Goal: Task Accomplishment & Management: Use online tool/utility

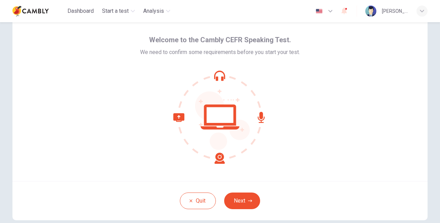
scroll to position [22, 0]
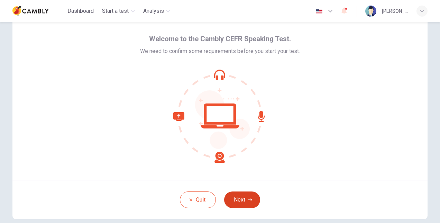
click at [241, 198] on button "Next" at bounding box center [242, 199] width 36 height 17
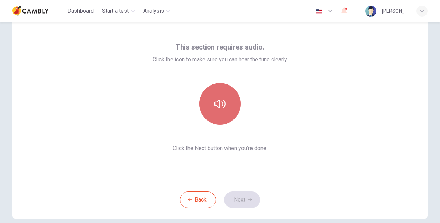
click at [216, 111] on button "button" at bounding box center [219, 103] width 41 height 41
click at [221, 111] on button "button" at bounding box center [219, 103] width 41 height 41
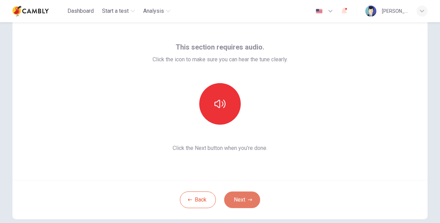
click at [245, 201] on button "Next" at bounding box center [242, 199] width 36 height 17
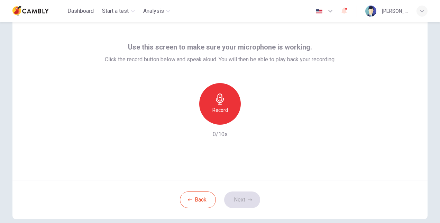
click at [221, 102] on icon "button" at bounding box center [219, 98] width 11 height 11
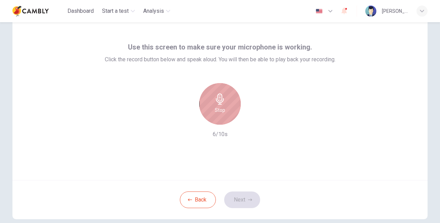
click at [222, 110] on h6 "Stop" at bounding box center [220, 110] width 10 height 8
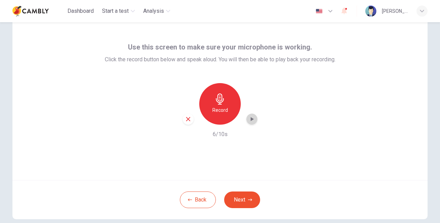
click at [252, 120] on icon "button" at bounding box center [251, 118] width 7 height 7
click at [244, 198] on button "Next" at bounding box center [242, 199] width 36 height 17
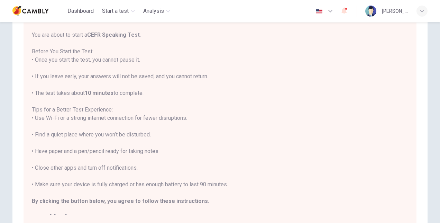
scroll to position [51, 0]
click at [204, 201] on div "You are about to start a CEFR Speaking Test . Before You Start the Test: • Once…" at bounding box center [220, 127] width 376 height 191
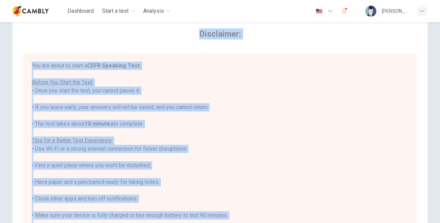
scroll to position [0, 0]
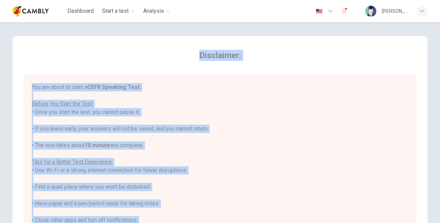
drag, startPoint x: 196, startPoint y: 203, endPoint x: 130, endPoint y: 37, distance: 179.2
click at [130, 37] on div "Disclaimer: You are about to start a CEFR Speaking Test . Before You Start the …" at bounding box center [219, 163] width 415 height 254
copy div "Disclaimer: You are about to start a CEFR Speaking Test . Before You Start the …"
click at [368, 60] on span "Disclaimer:" at bounding box center [220, 55] width 393 height 11
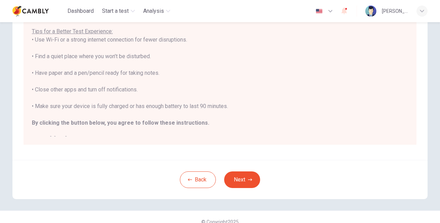
scroll to position [131, 0]
click at [248, 177] on icon "button" at bounding box center [250, 179] width 4 height 4
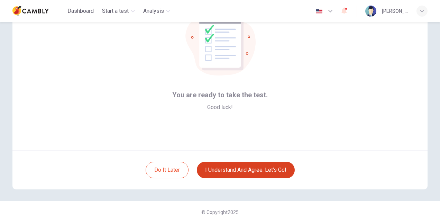
scroll to position [52, 0]
drag, startPoint x: 434, startPoint y: 120, endPoint x: 439, endPoint y: 103, distance: 17.3
click at [439, 103] on div "You are ready to take the test. Good luck! Do it later I understand and agree. …" at bounding box center [220, 122] width 440 height 200
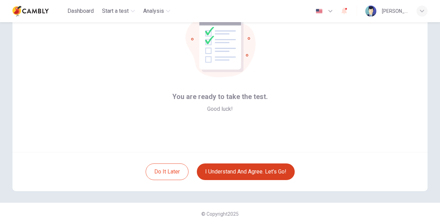
scroll to position [51, 0]
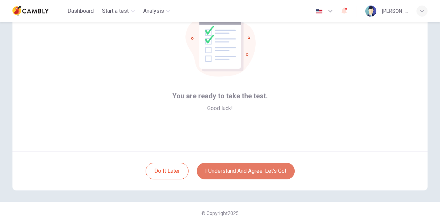
click at [270, 168] on button "I understand and agree. Let’s go!" at bounding box center [246, 170] width 98 height 17
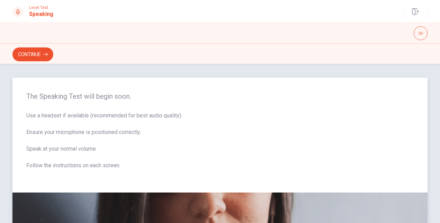
drag, startPoint x: 121, startPoint y: 166, endPoint x: 26, endPoint y: 115, distance: 108.1
click at [26, 115] on span "Use a headset if available (recommended for best audio quality). Ensure your mi…" at bounding box center [219, 144] width 387 height 66
drag, startPoint x: 436, startPoint y: 118, endPoint x: 439, endPoint y: 166, distance: 48.5
click at [439, 166] on div "The Speaking Test will begin soon. Use a headset if available (recommended for …" at bounding box center [220, 143] width 440 height 159
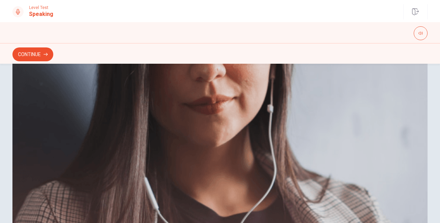
scroll to position [192, 0]
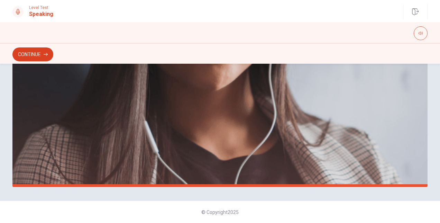
click at [39, 54] on button "Continue" at bounding box center [32, 54] width 41 height 14
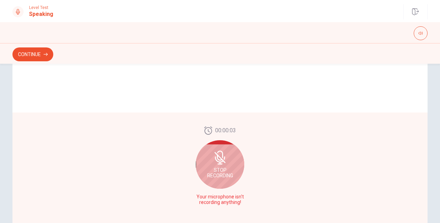
scroll to position [156, 0]
click at [213, 160] on icon at bounding box center [220, 156] width 14 height 14
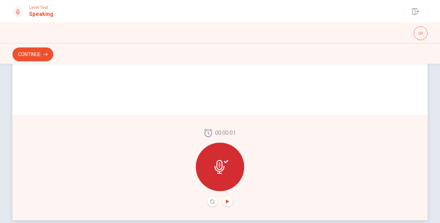
click at [226, 201] on icon "Play Audio" at bounding box center [227, 201] width 3 height 4
click at [210, 201] on icon "Record Again" at bounding box center [212, 201] width 4 height 4
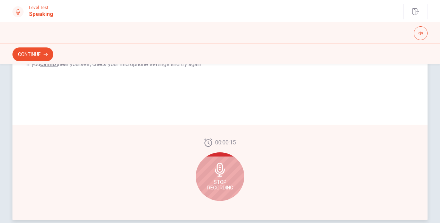
scroll to position [164, 0]
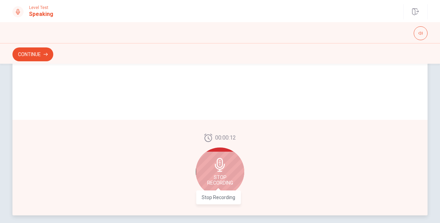
click at [218, 182] on span "Stop Recording" at bounding box center [220, 179] width 26 height 11
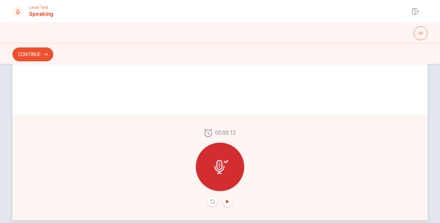
click at [226, 203] on icon "Play Audio" at bounding box center [227, 201] width 4 height 4
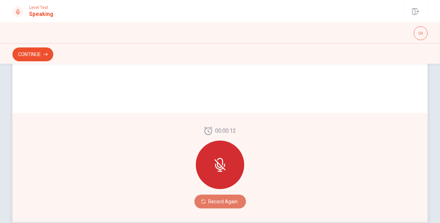
click at [226, 203] on button "Record Again" at bounding box center [220, 201] width 52 height 14
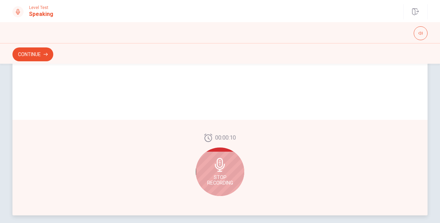
click at [225, 183] on span "Stop Recording" at bounding box center [220, 179] width 26 height 11
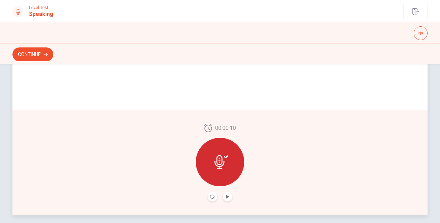
scroll to position [159, 0]
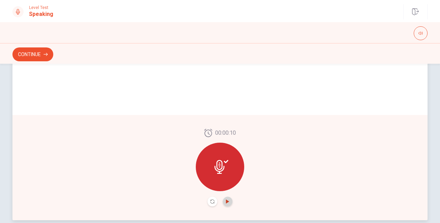
click at [226, 202] on icon "Play Audio" at bounding box center [227, 201] width 3 height 4
click at [65, 107] on div "Checking the Microphone Check if your microphone works here. Record your voice.…" at bounding box center [219, 16] width 415 height 196
click at [39, 57] on button "Continue" at bounding box center [32, 54] width 41 height 14
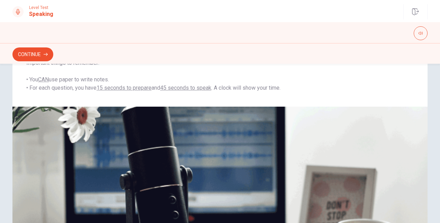
scroll to position [83, 0]
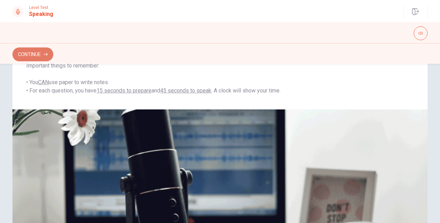
click at [43, 54] on button "Continue" at bounding box center [32, 54] width 41 height 14
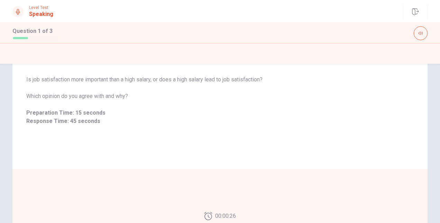
scroll to position [41, 0]
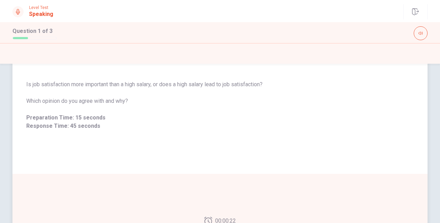
drag, startPoint x: 131, startPoint y: 99, endPoint x: 31, endPoint y: 83, distance: 100.4
click at [31, 83] on div "Is job satisfaction more important than a high salary, or does a high salary le…" at bounding box center [219, 105] width 387 height 50
drag, startPoint x: 21, startPoint y: 82, endPoint x: 107, endPoint y: 101, distance: 87.7
click at [93, 97] on div "Is job satisfaction more important than a high salary, or does a high salary le…" at bounding box center [219, 105] width 415 height 66
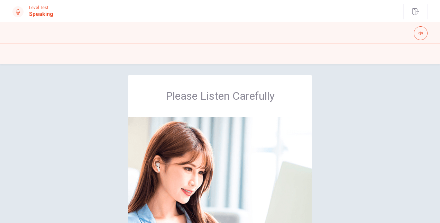
scroll to position [0, 0]
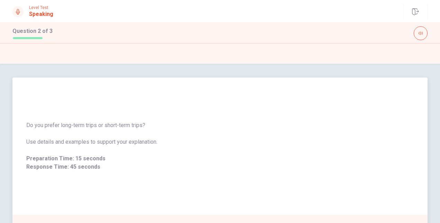
drag, startPoint x: 148, startPoint y: 125, endPoint x: 30, endPoint y: 125, distance: 118.2
click at [30, 125] on span "Do you prefer long-term trips or short-term trips?" at bounding box center [219, 125] width 387 height 8
drag, startPoint x: 26, startPoint y: 124, endPoint x: 133, endPoint y: 125, distance: 106.8
click at [133, 125] on span "Do you prefer long-term trips or short-term trips?" at bounding box center [219, 125] width 387 height 8
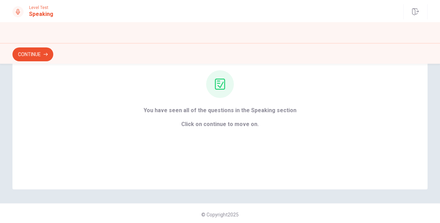
scroll to position [71, 0]
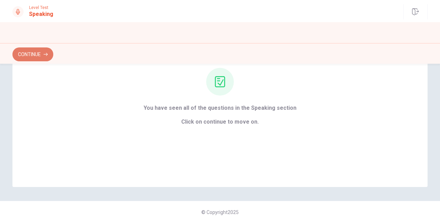
click at [48, 56] on icon "button" at bounding box center [46, 54] width 4 height 4
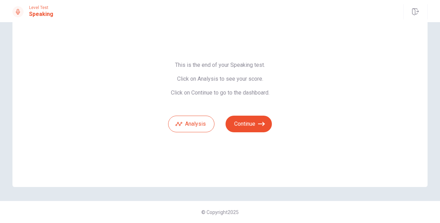
scroll to position [29, 0]
drag, startPoint x: 172, startPoint y: 62, endPoint x: 241, endPoint y: 69, distance: 69.1
click at [241, 69] on span "This is the end of your Speaking test. Click on Analysis to see your score. Cli…" at bounding box center [220, 79] width 104 height 35
click at [242, 124] on button "Continue" at bounding box center [248, 123] width 46 height 17
